Goal: Transaction & Acquisition: Book appointment/travel/reservation

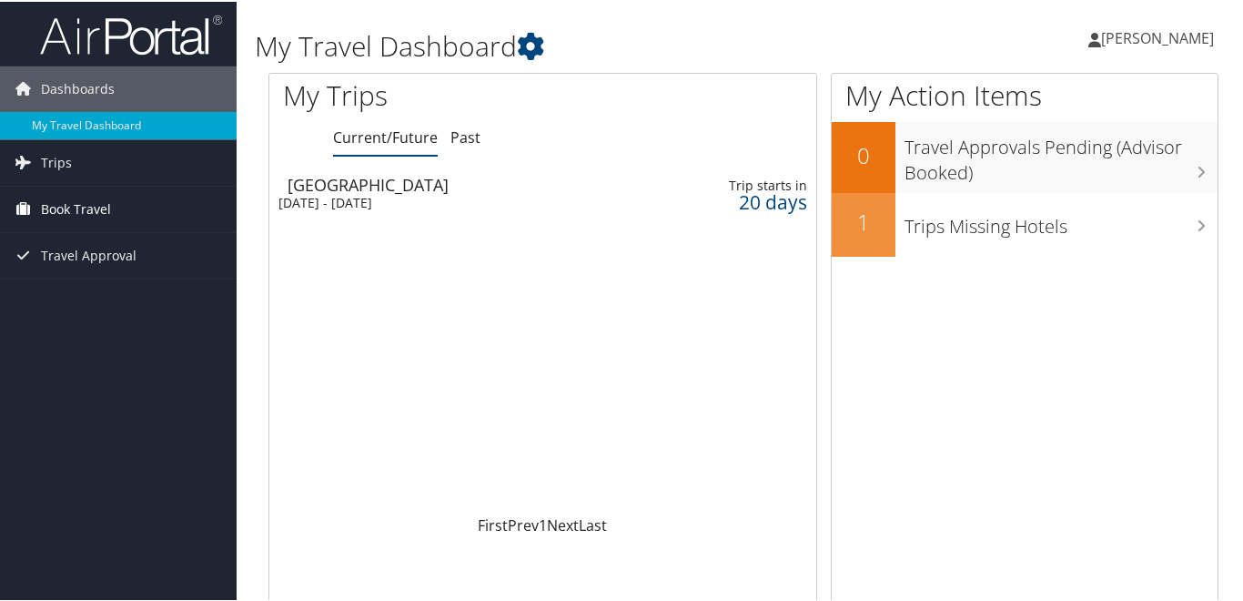
click at [83, 198] on span "Book Travel" at bounding box center [76, 207] width 70 height 45
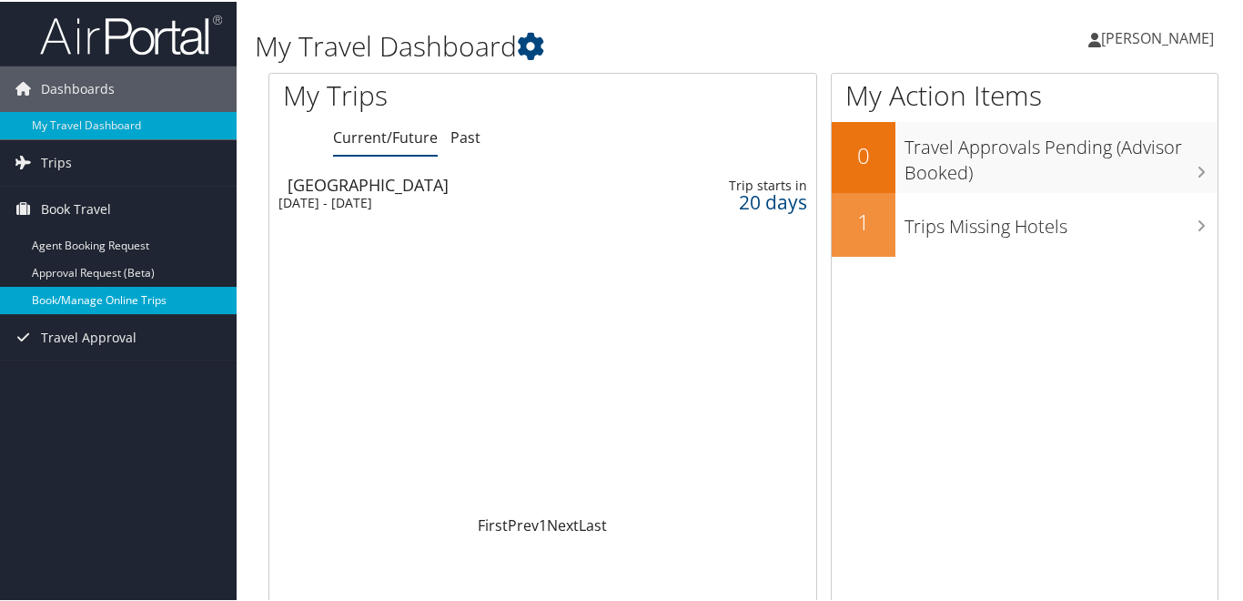
click at [80, 296] on link "Book/Manage Online Trips" at bounding box center [118, 298] width 237 height 27
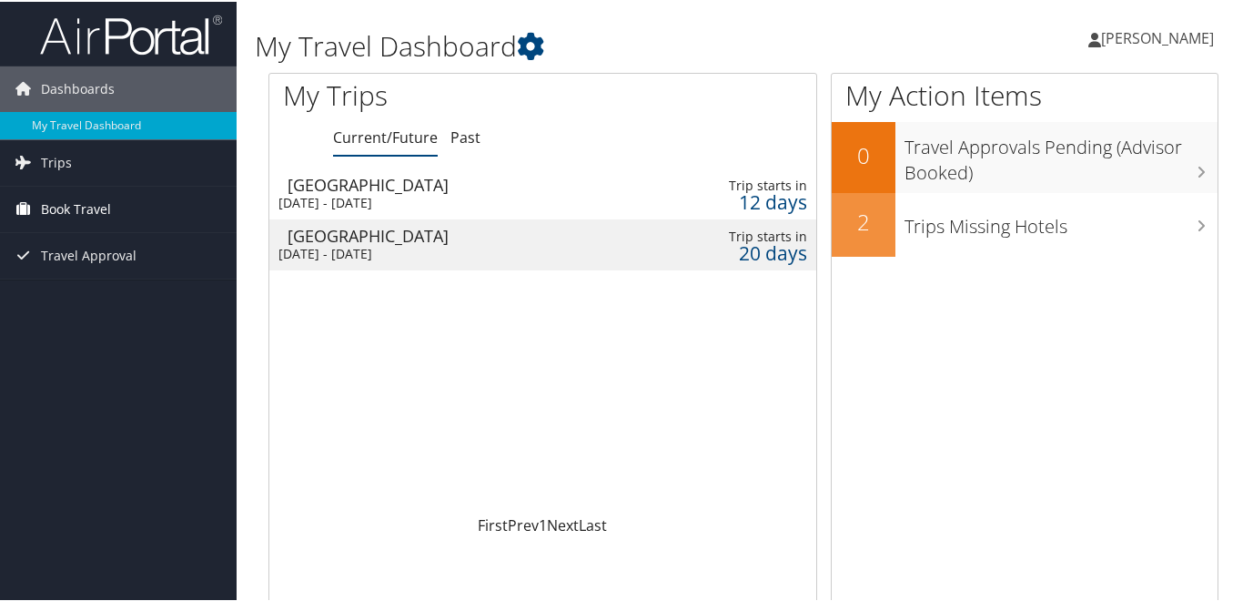
click at [84, 209] on span "Book Travel" at bounding box center [76, 207] width 70 height 45
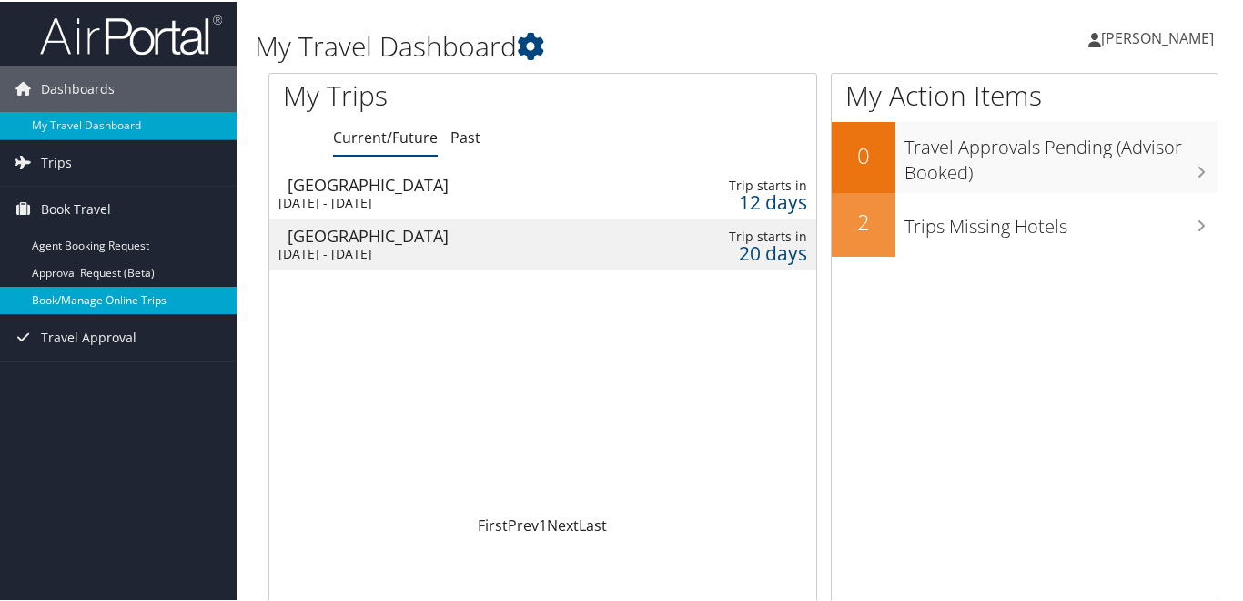
click at [83, 294] on link "Book/Manage Online Trips" at bounding box center [118, 298] width 237 height 27
